Goal: Information Seeking & Learning: Learn about a topic

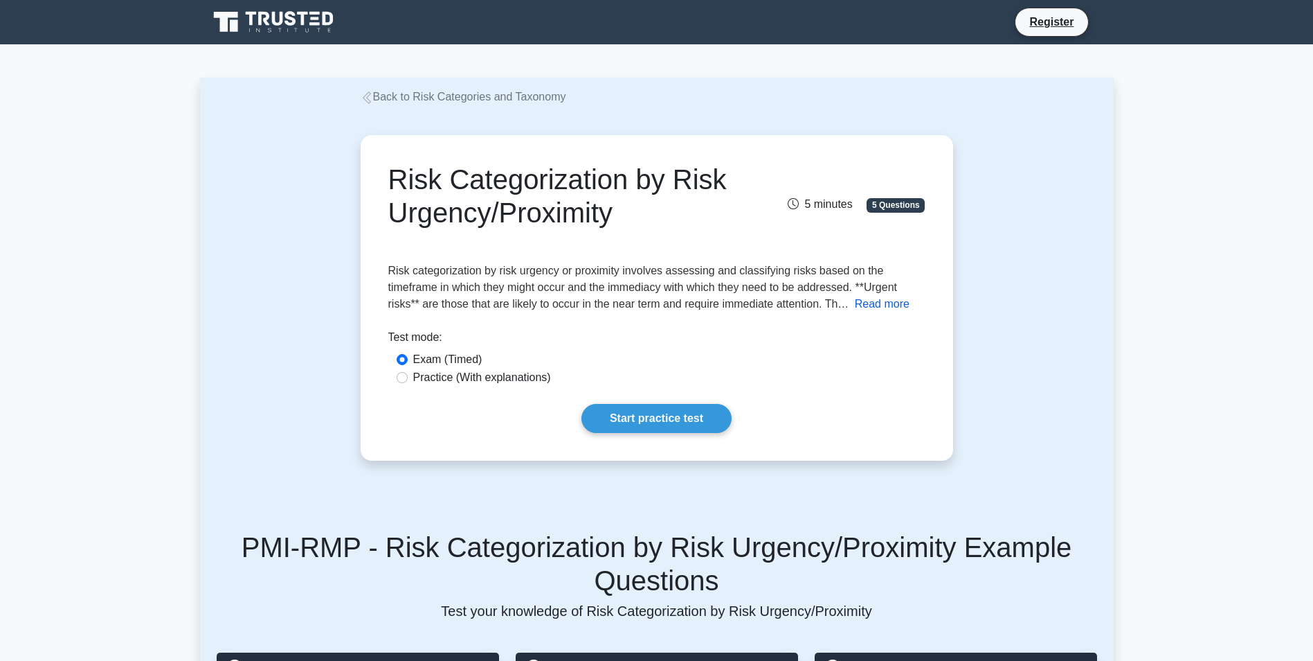
click at [888, 309] on button "Read more" at bounding box center [882, 304] width 55 height 17
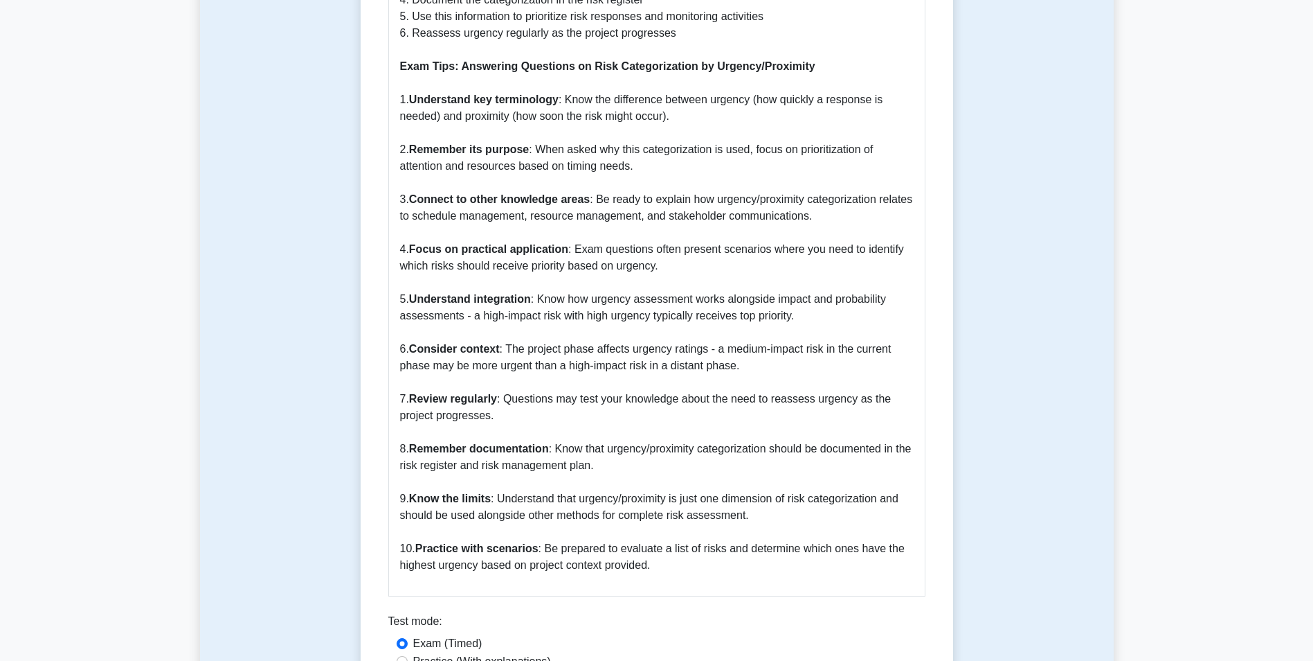
scroll to position [1662, 0]
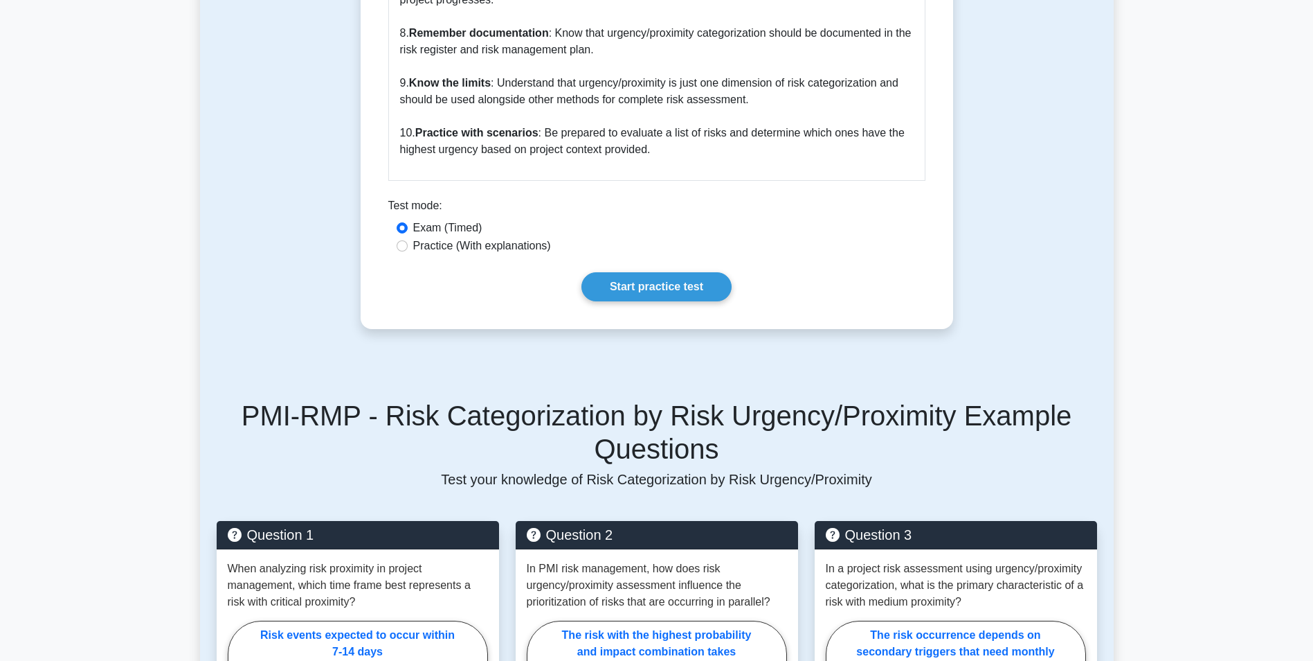
click at [460, 236] on label "Exam (Timed)" at bounding box center [447, 227] width 69 height 17
click at [408, 233] on input "Exam (Timed)" at bounding box center [402, 227] width 11 height 11
click at [458, 247] on label "Practice (With explanations)" at bounding box center [482, 245] width 138 height 17
click at [408, 247] on input "Practice (With explanations)" at bounding box center [402, 245] width 11 height 11
radio input "true"
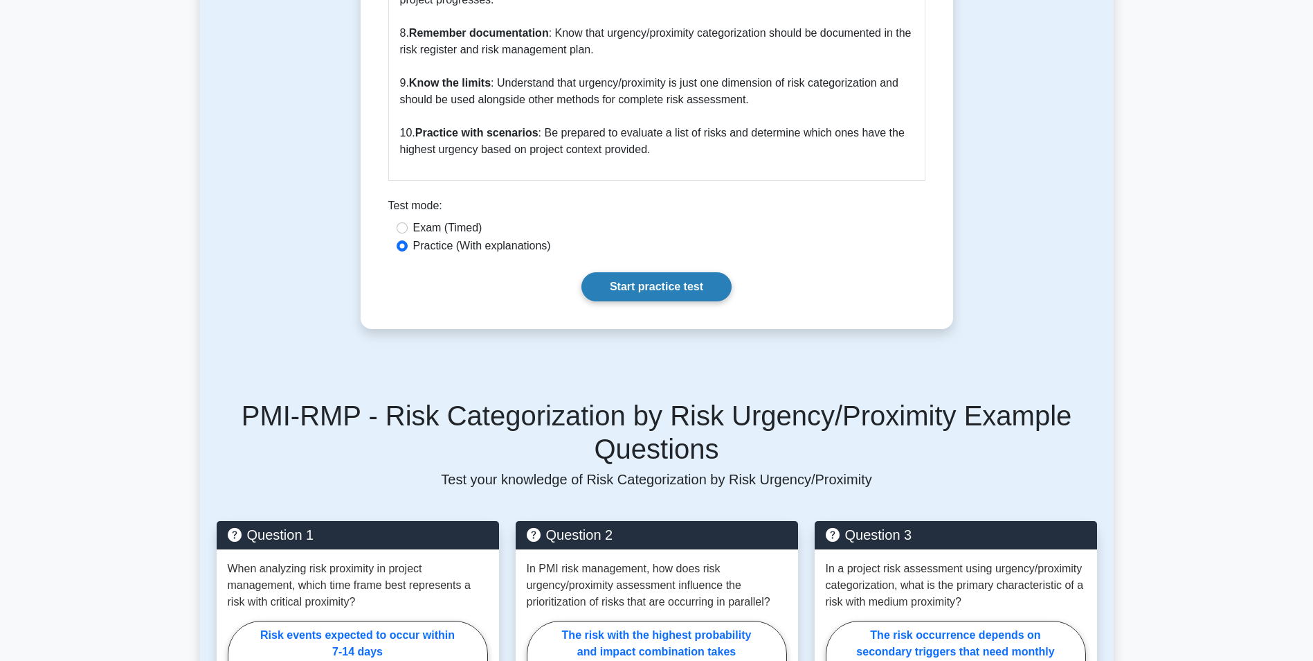
click at [618, 282] on link "Start practice test" at bounding box center [657, 286] width 150 height 29
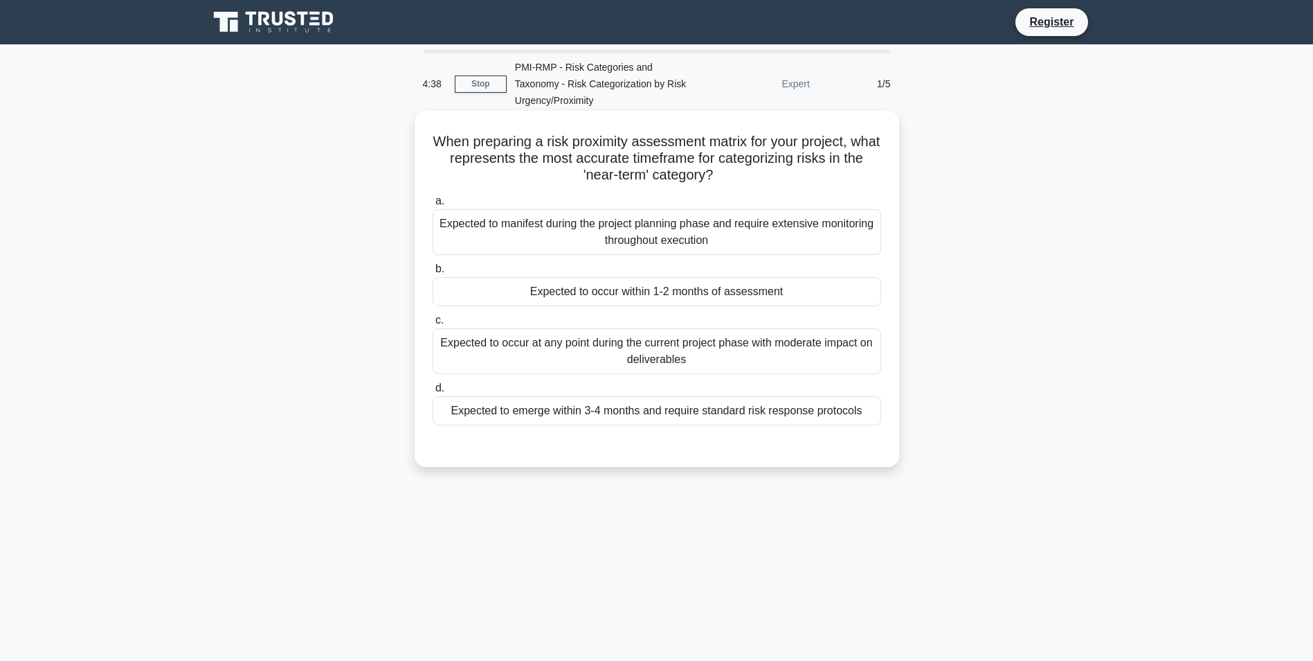
click at [688, 242] on div "Expected to manifest during the project planning phase and require extensive mo…" at bounding box center [657, 232] width 449 height 46
click at [433, 206] on input "a. Expected to manifest during the project planning phase and require extensive…" at bounding box center [433, 201] width 0 height 9
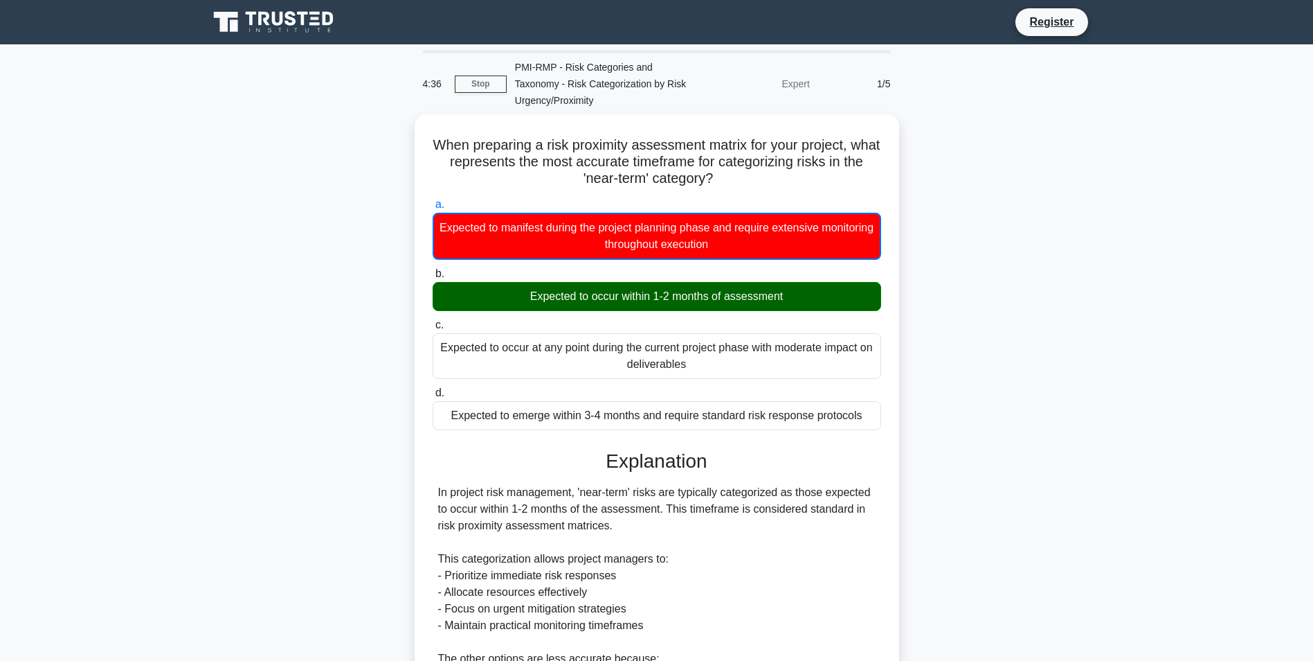
scroll to position [245, 0]
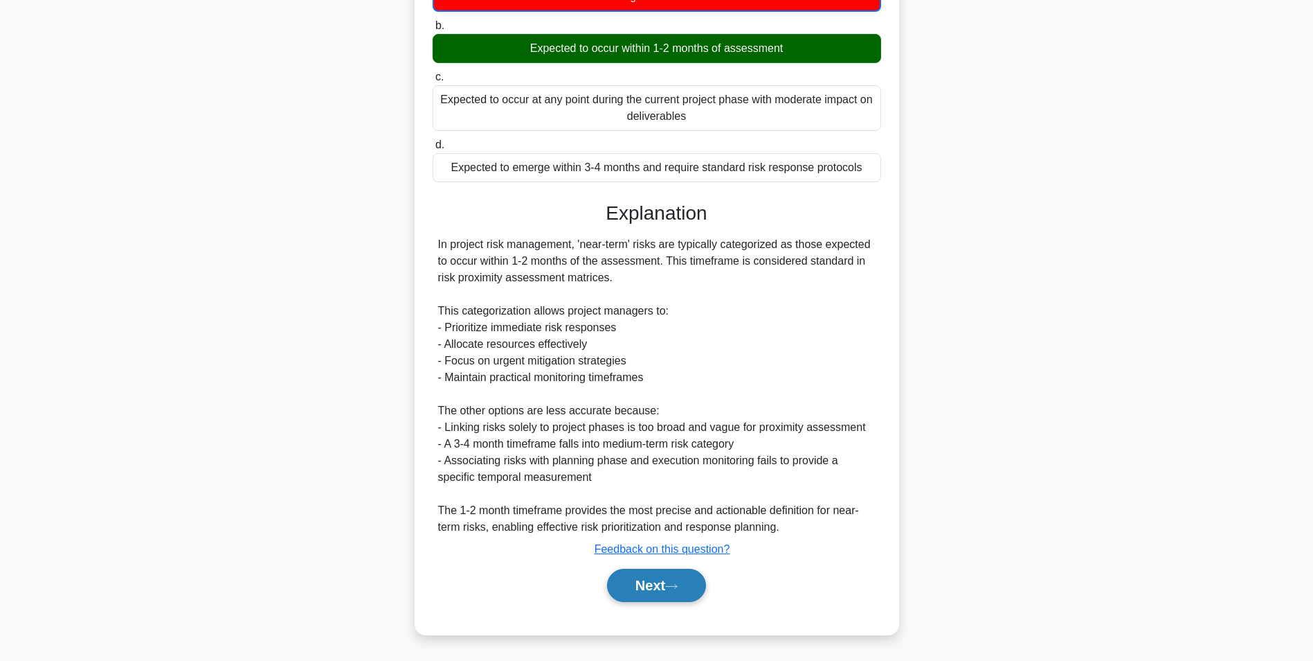
click at [675, 582] on icon at bounding box center [671, 586] width 12 height 8
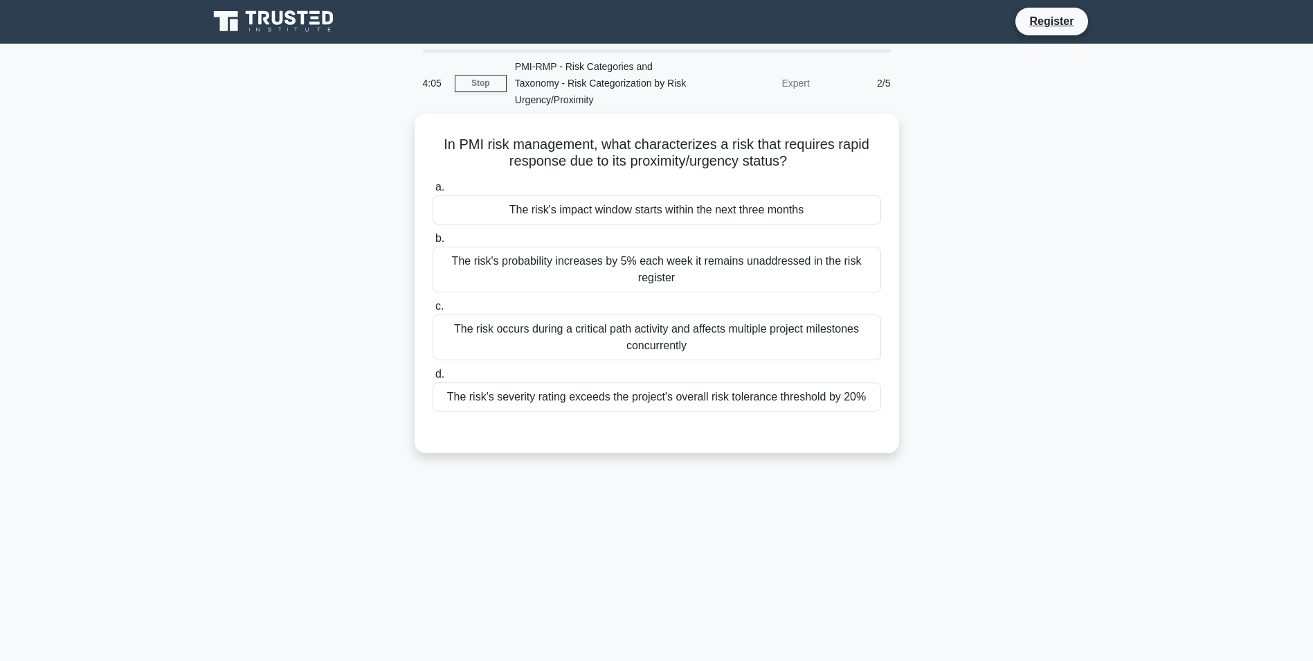
scroll to position [0, 0]
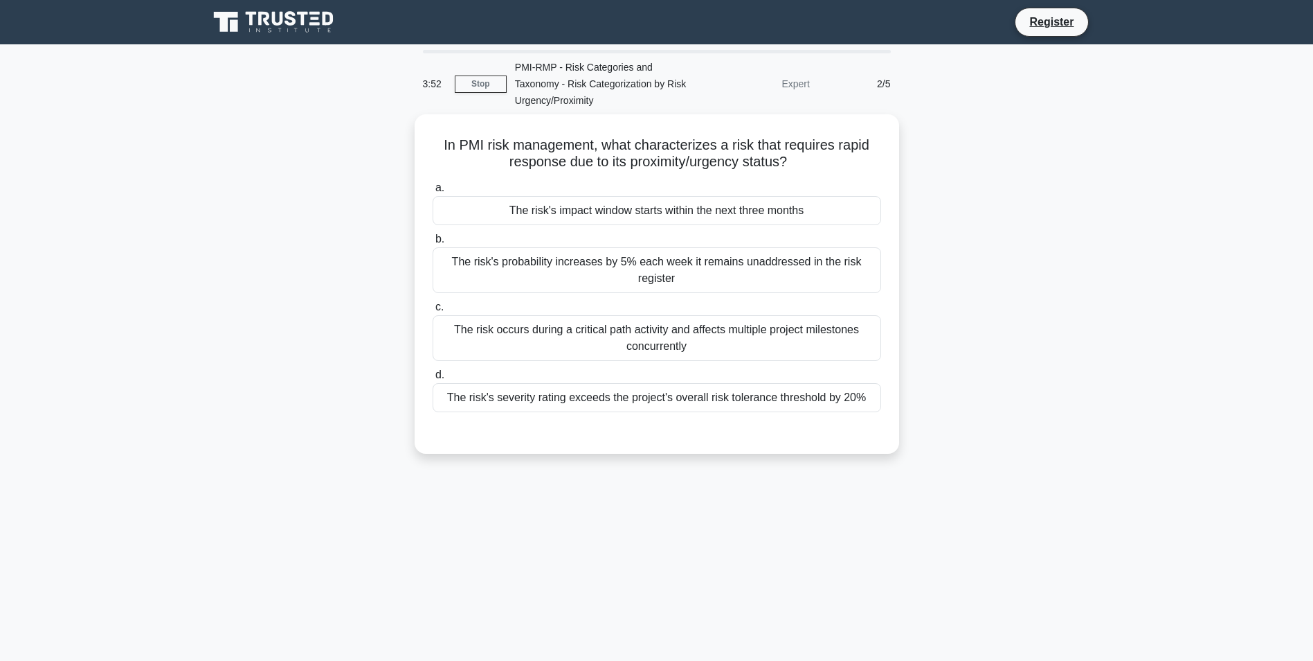
click at [225, 423] on div "In PMI risk management, what characterizes a risk that requires rapid response …" at bounding box center [657, 292] width 914 height 356
click at [483, 571] on div "3:51 Stop PMI-RMP - Risk Categories and Taxonomy - Risk Categorization by Risk …" at bounding box center [657, 396] width 914 height 692
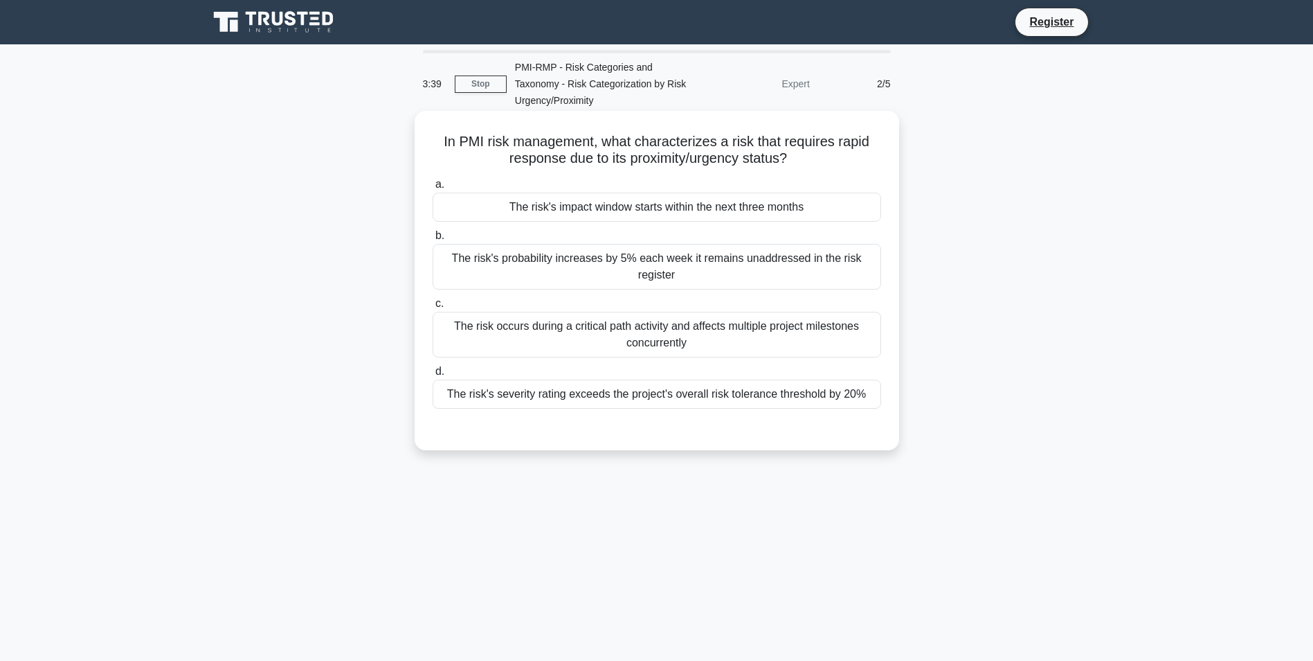
click at [750, 340] on div "The risk occurs during a critical path activity and affects multiple project mi…" at bounding box center [657, 335] width 449 height 46
click at [433, 308] on input "c. The risk occurs during a critical path activity and affects multiple project…" at bounding box center [433, 303] width 0 height 9
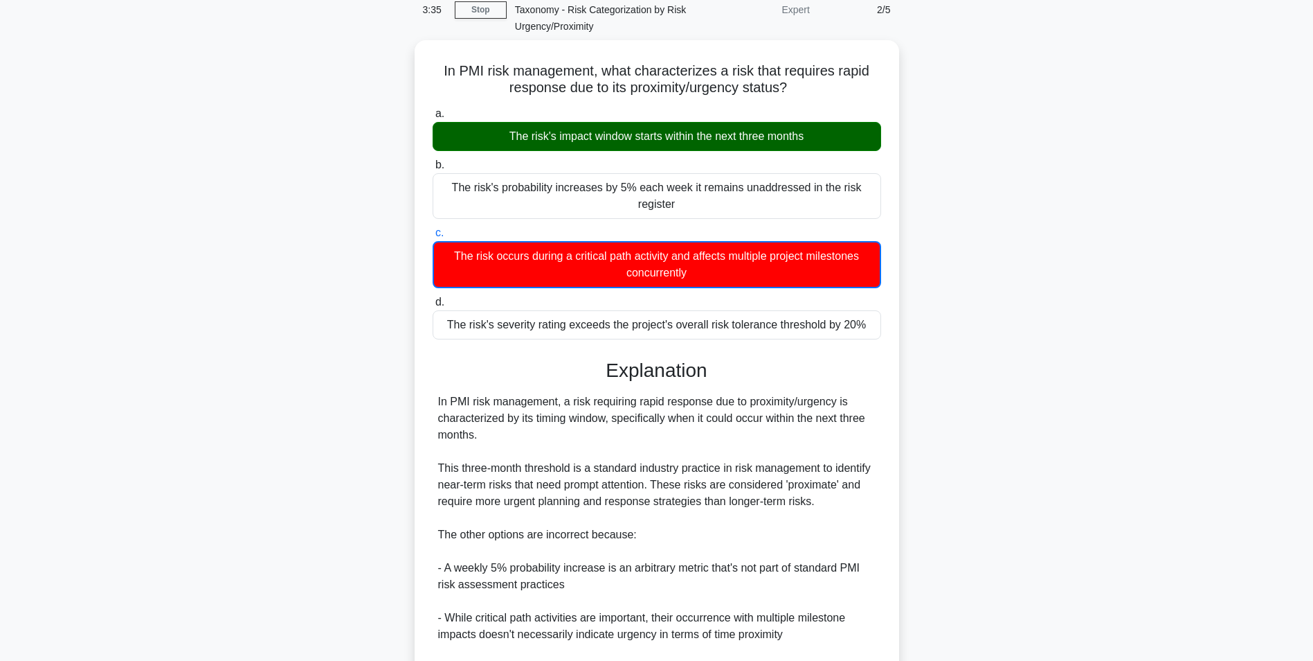
scroll to position [228, 0]
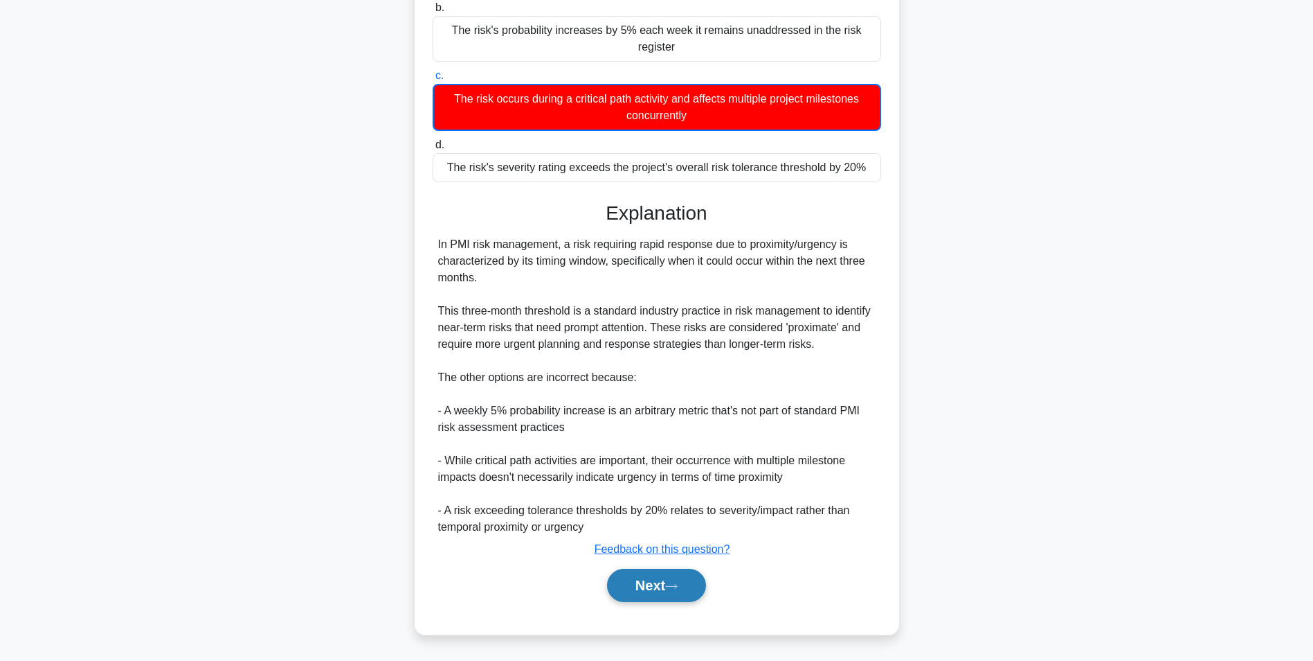
click at [678, 589] on icon at bounding box center [671, 586] width 12 height 8
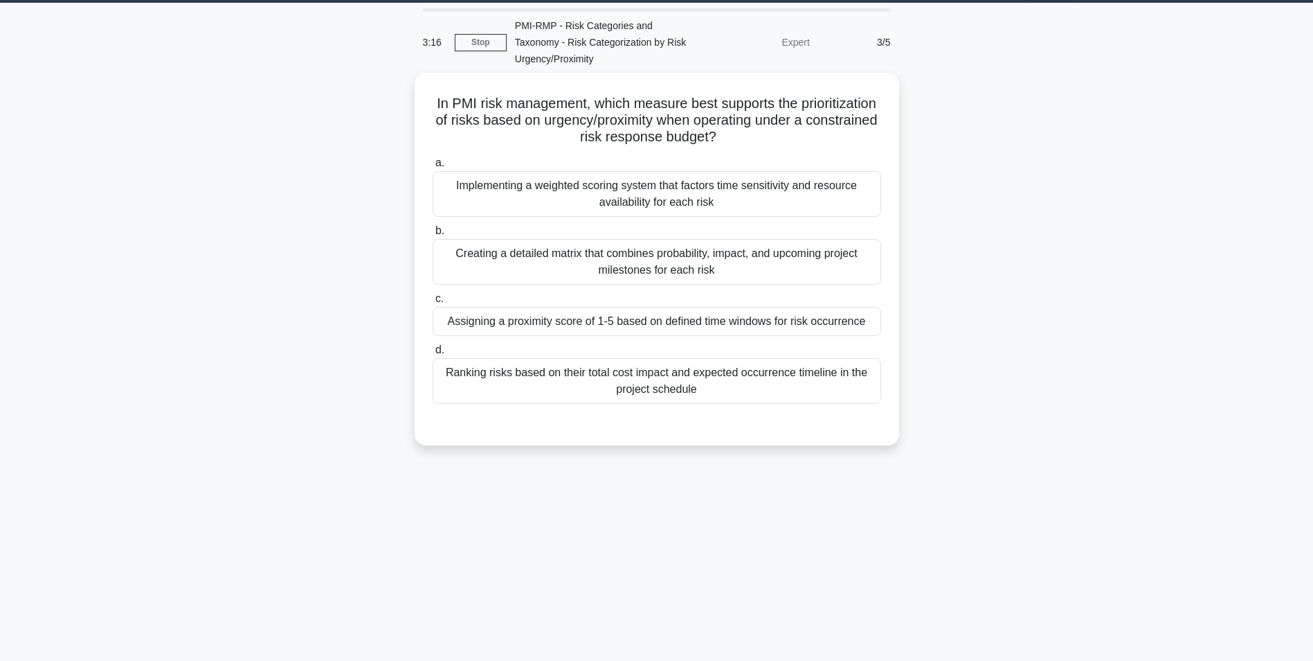
scroll to position [0, 0]
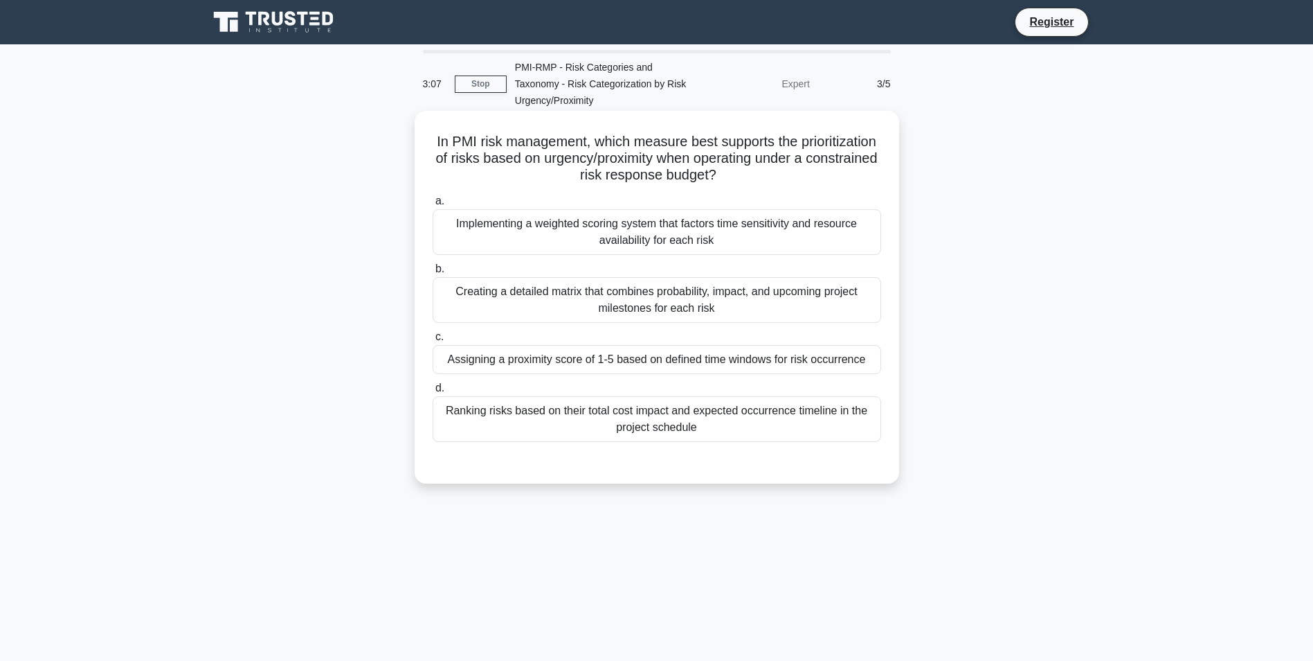
click at [709, 303] on div "Creating a detailed matrix that combines probability, impact, and upcoming proj…" at bounding box center [657, 300] width 449 height 46
click at [433, 273] on input "b. Creating a detailed matrix that combines probability, impact, and upcoming p…" at bounding box center [433, 268] width 0 height 9
